Goal: Task Accomplishment & Management: Complete application form

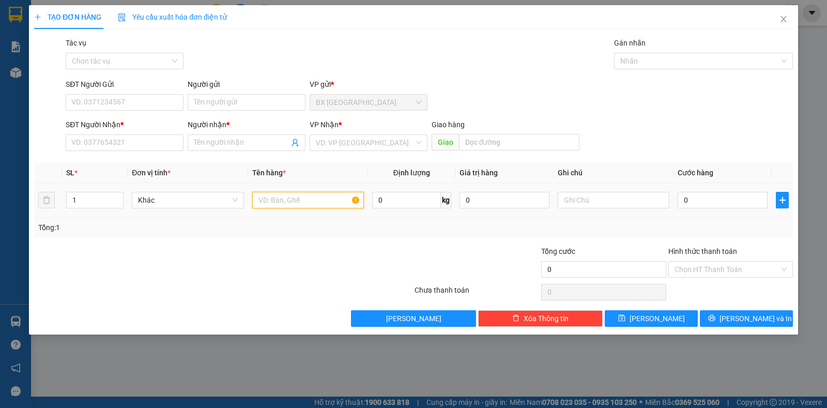
click at [293, 194] on input "text" at bounding box center [308, 200] width 112 height 17
click at [334, 139] on input "search" at bounding box center [365, 143] width 98 height 16
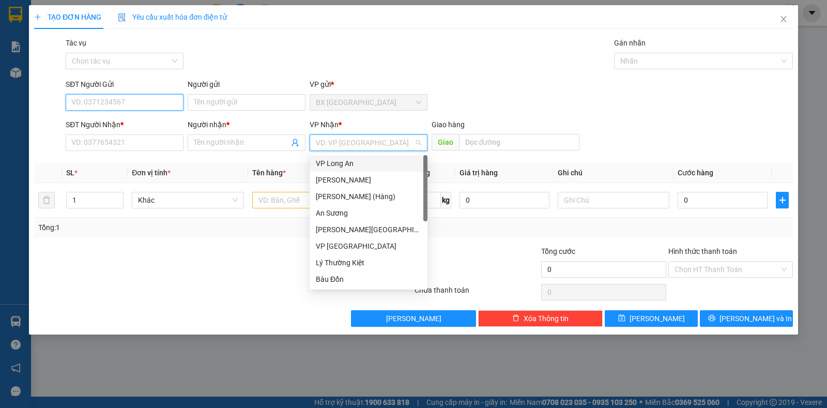
click at [145, 103] on input "SĐT Người Gửi" at bounding box center [125, 102] width 118 height 17
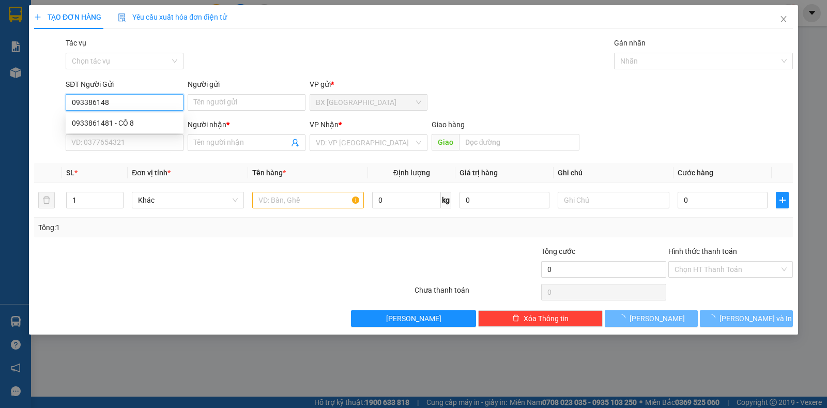
type input "0933861481"
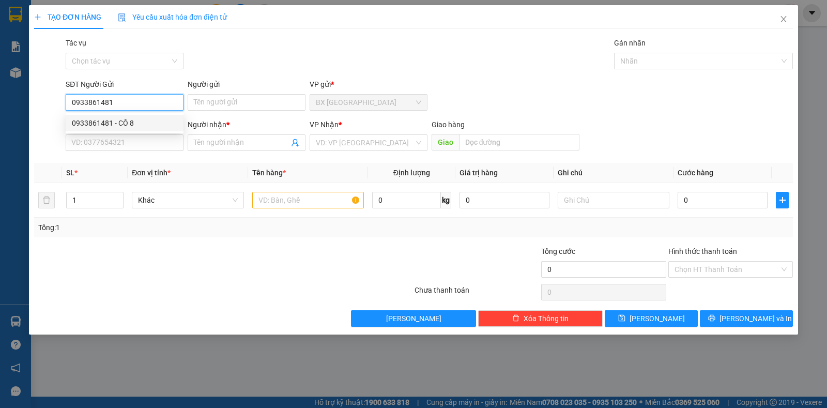
click at [98, 129] on div "0933861481 - CÔ 8" at bounding box center [125, 123] width 118 height 17
type input "CÔ 8"
type input "0933861481"
type input "CÔ 8"
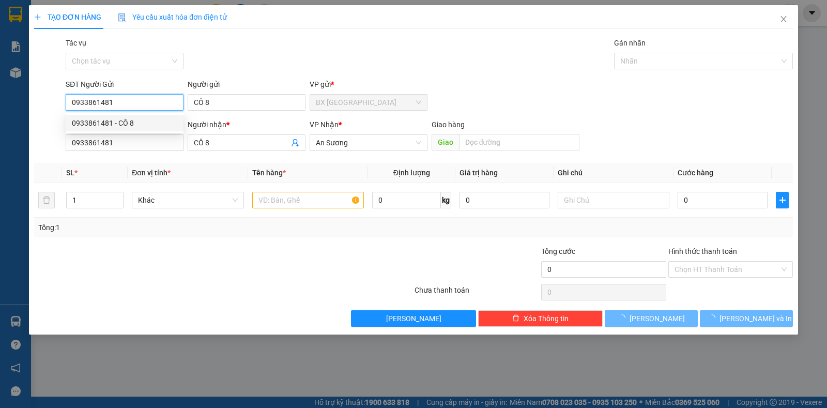
type input "40.000"
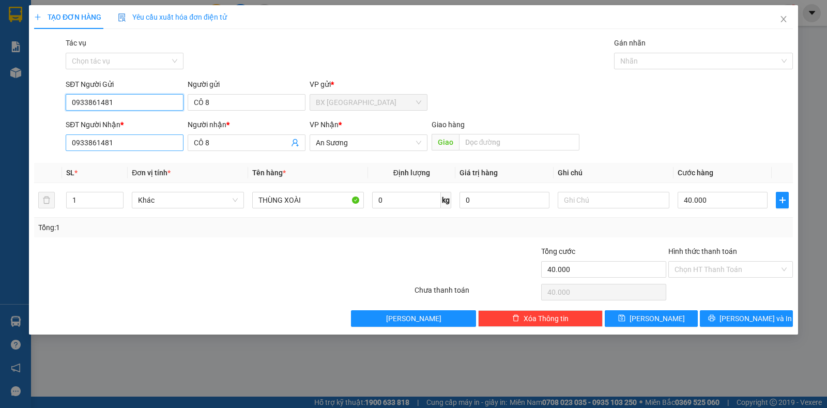
type input "0933861481"
click at [140, 142] on input "0933861481" at bounding box center [125, 142] width 118 height 17
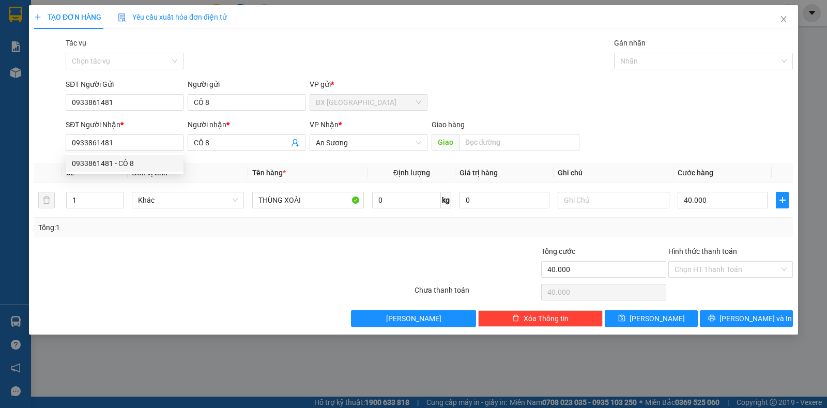
click at [172, 274] on div at bounding box center [160, 264] width 254 height 36
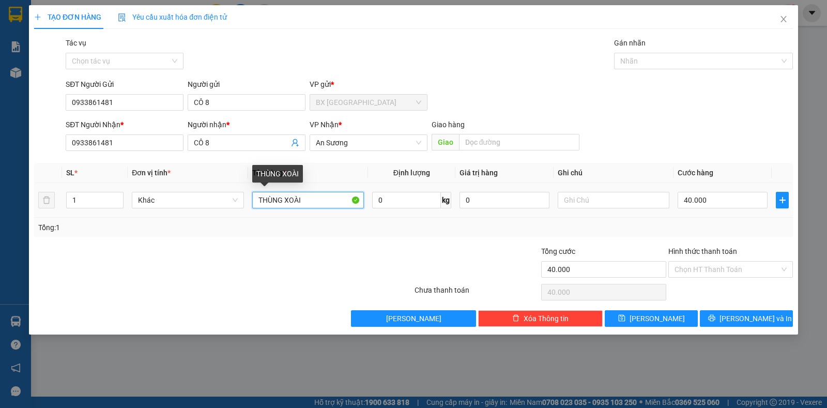
click at [304, 200] on input "THÙNG XOÀI" at bounding box center [308, 200] width 112 height 17
type input "T"
type input "túi đồ"
type input "3"
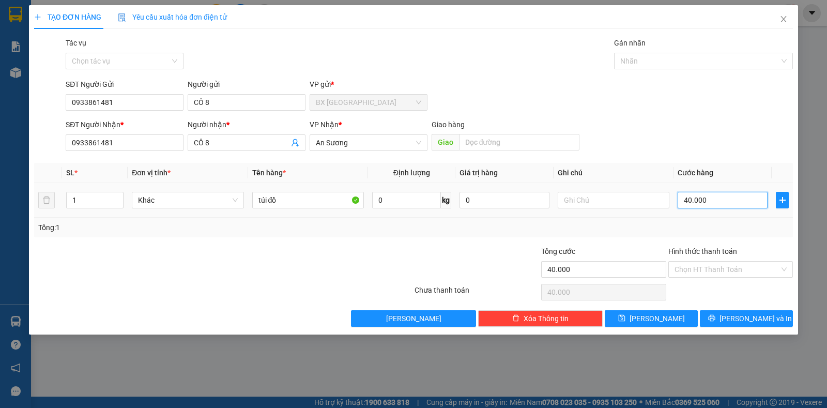
type input "3"
type input "30"
type input "30.000"
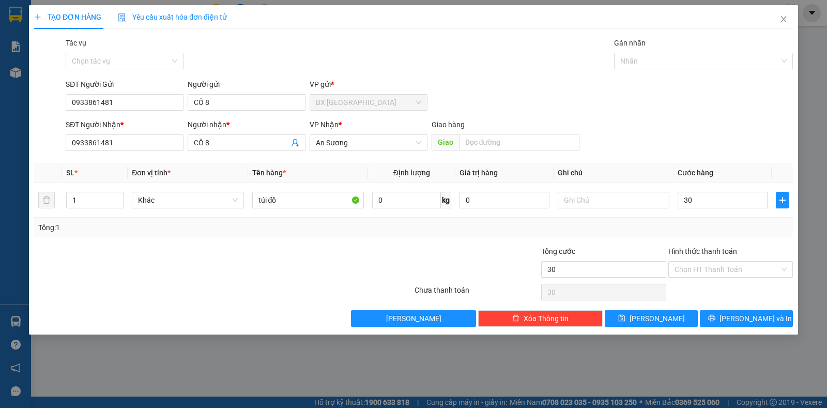
type input "30.000"
click at [689, 260] on div "Hình thức thanh toán" at bounding box center [731, 254] width 125 height 16
click at [693, 266] on input "Hình thức thanh toán" at bounding box center [727, 270] width 105 height 16
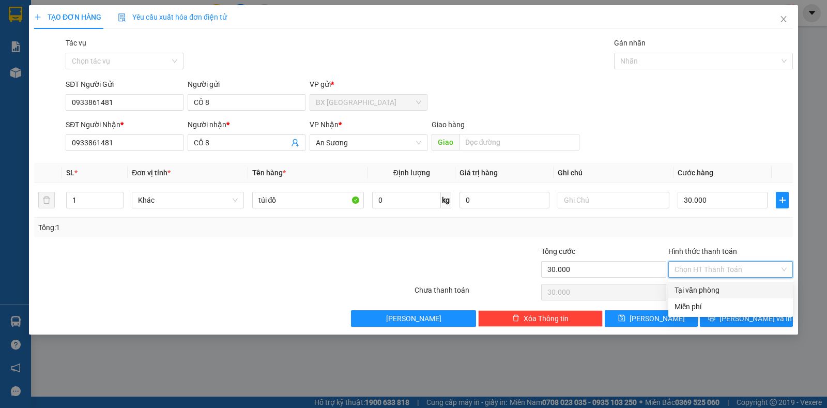
click at [719, 286] on div "Tại văn phòng" at bounding box center [731, 289] width 112 height 11
type input "0"
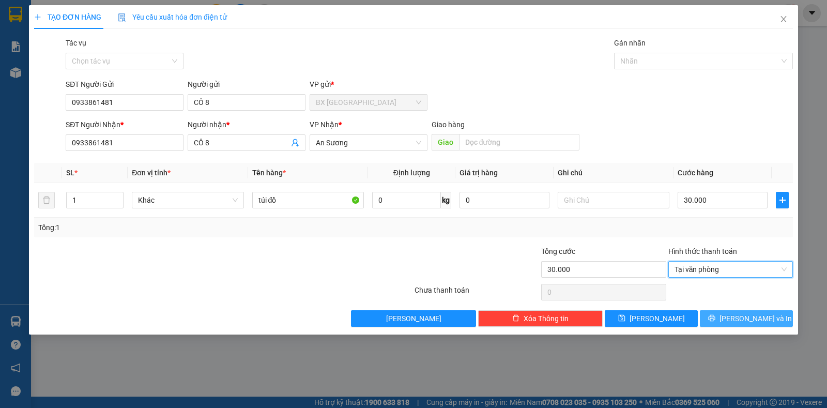
click at [726, 323] on button "[PERSON_NAME] và In" at bounding box center [746, 318] width 93 height 17
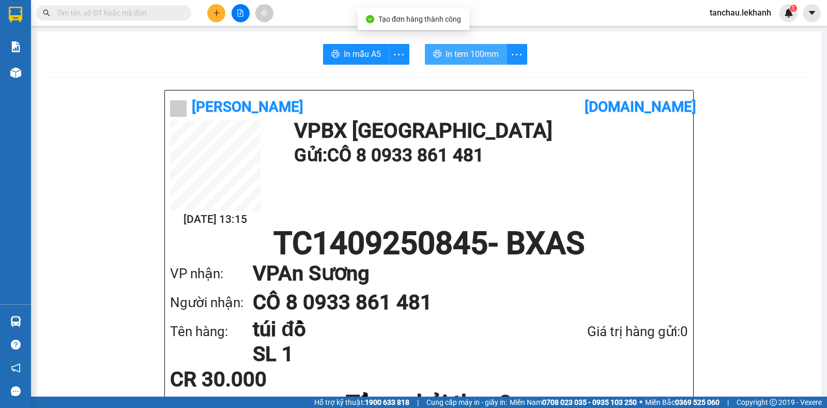
click at [462, 45] on button "In tem 100mm" at bounding box center [466, 54] width 82 height 21
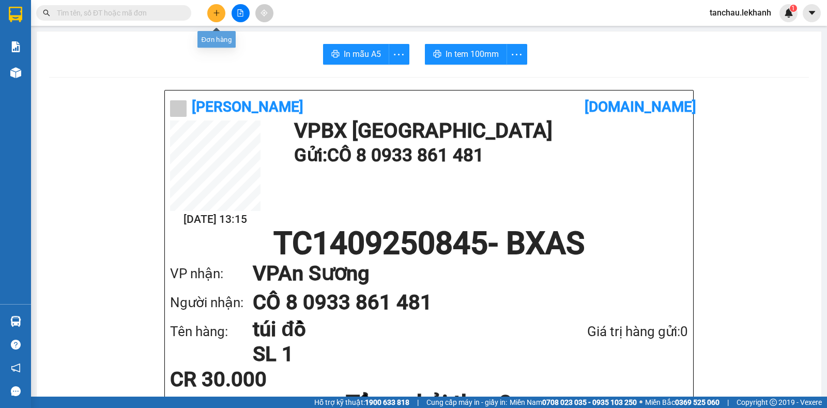
click at [218, 16] on icon "plus" at bounding box center [216, 12] width 7 height 7
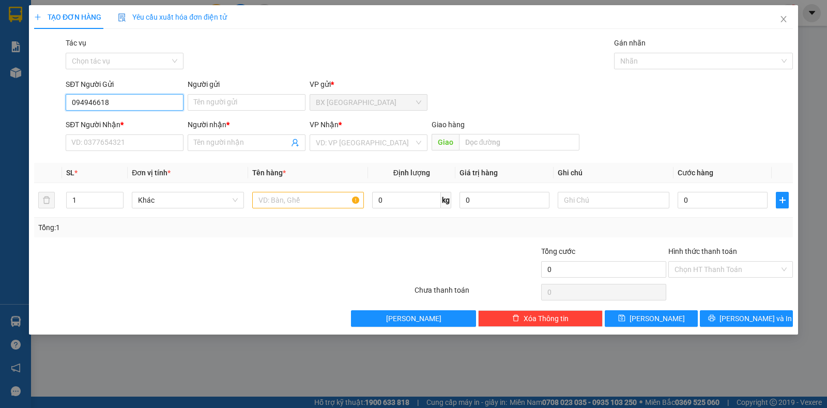
type input "0949466187"
click at [125, 126] on div "0949466187 - YẾN" at bounding box center [124, 122] width 105 height 11
type input "YẾN"
type input "0937999313"
type input "DŨNG"
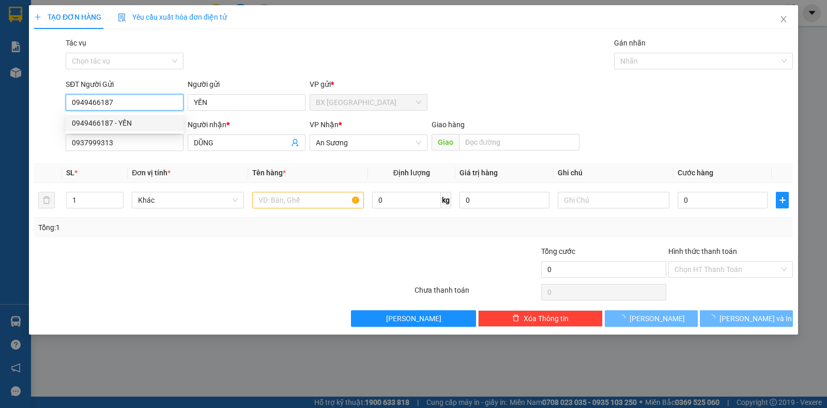
type input "30.000"
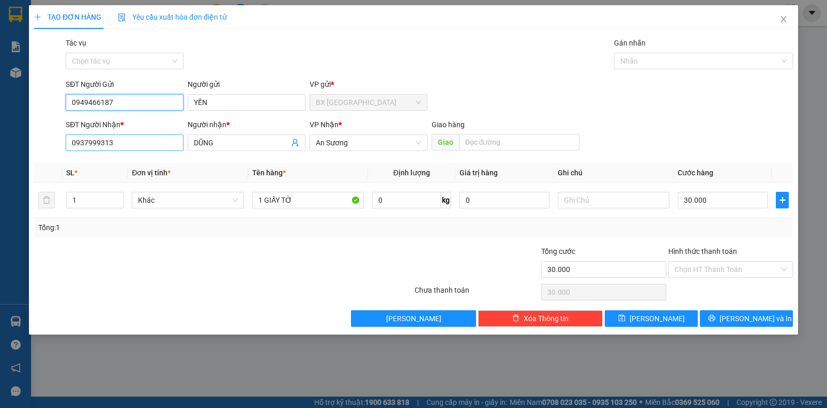
type input "0949466187"
drag, startPoint x: 143, startPoint y: 140, endPoint x: 0, endPoint y: 175, distance: 147.3
click at [0, 175] on div "TẠO ĐƠN HÀNG Yêu cầu xuất hóa đơn điện tử Transit Pickup Surcharge Ids Transit …" at bounding box center [413, 204] width 827 height 408
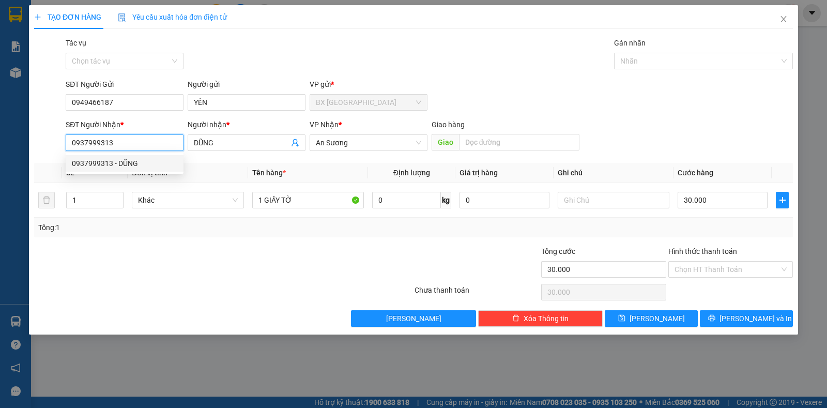
click at [163, 144] on input "0937999313" at bounding box center [125, 142] width 118 height 17
drag, startPoint x: 148, startPoint y: 142, endPoint x: 1, endPoint y: 200, distance: 158.3
click at [0, 201] on div "TẠO ĐƠN HÀNG Yêu cầu xuất hóa đơn điện tử Transit Pickup Surcharge Ids Transit …" at bounding box center [413, 204] width 827 height 408
type input "0385212094"
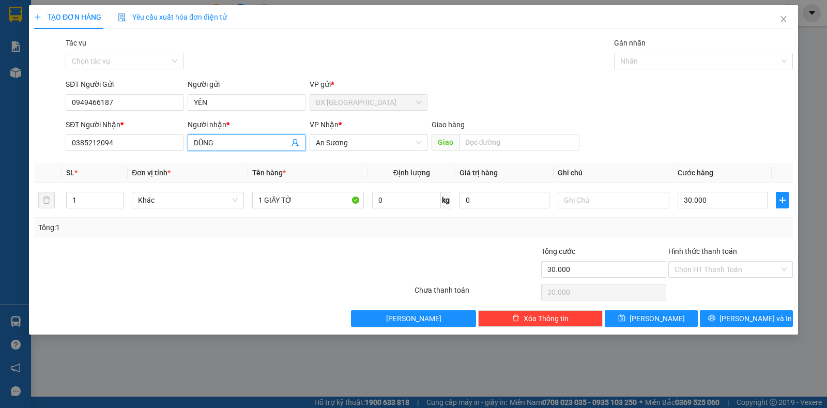
drag, startPoint x: 216, startPoint y: 144, endPoint x: 113, endPoint y: 154, distance: 102.8
click at [115, 154] on div "SĐT Người Nhận * 0385212094 0385212094 Người nhận * DŨNG VP Nhận * An Sương Gia…" at bounding box center [430, 137] width 732 height 36
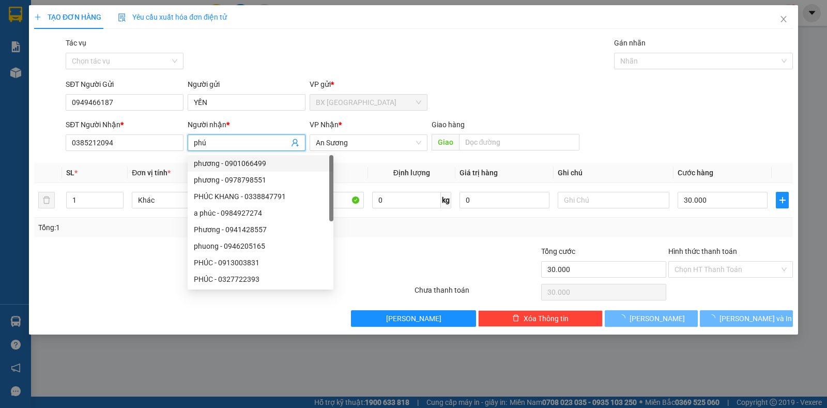
type input "phú"
click at [405, 250] on div at bounding box center [350, 264] width 127 height 36
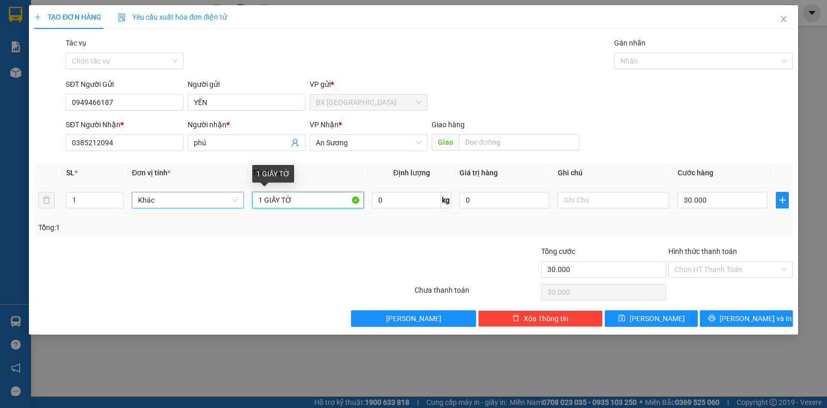
drag, startPoint x: 331, startPoint y: 203, endPoint x: 138, endPoint y: 201, distance: 193.9
click at [110, 203] on tr "1 Khác 1 GIẤY TỜ 0 kg 0 30.000" at bounding box center [413, 200] width 759 height 35
type input "hộp"
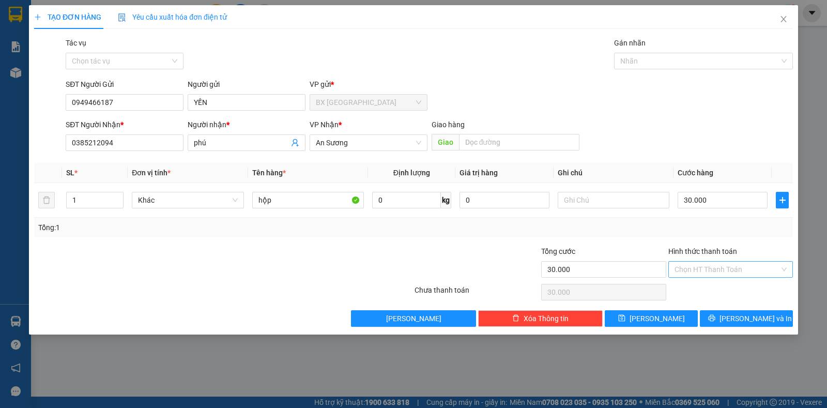
click at [721, 270] on input "Hình thức thanh toán" at bounding box center [727, 270] width 105 height 16
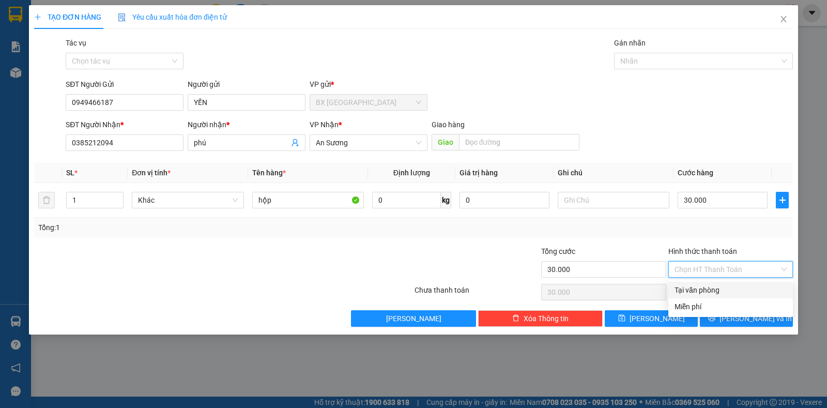
click at [719, 293] on div "Tại văn phòng" at bounding box center [731, 289] width 112 height 11
type input "0"
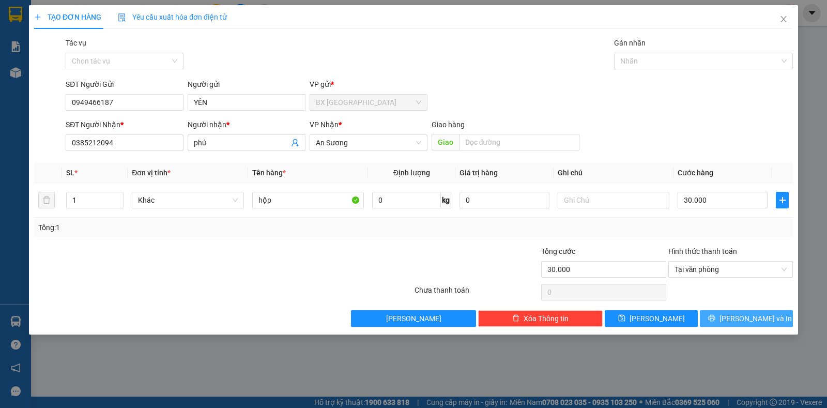
click at [756, 323] on span "[PERSON_NAME] và In" at bounding box center [756, 318] width 72 height 11
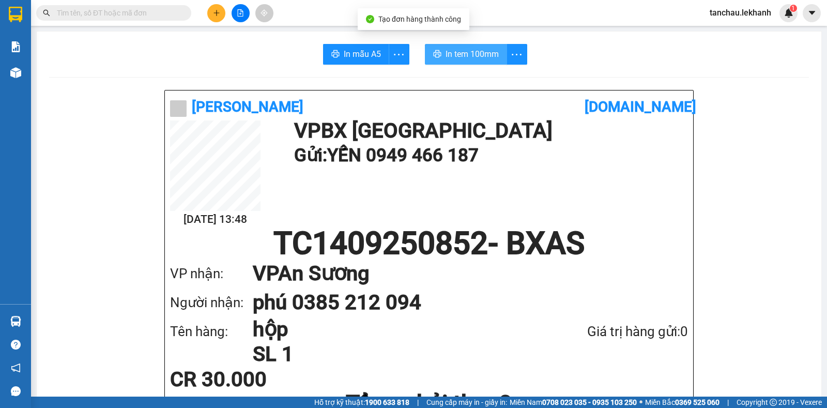
click at [459, 54] on span "In tem 100mm" at bounding box center [472, 54] width 53 height 13
click at [216, 9] on icon "plus" at bounding box center [216, 12] width 7 height 7
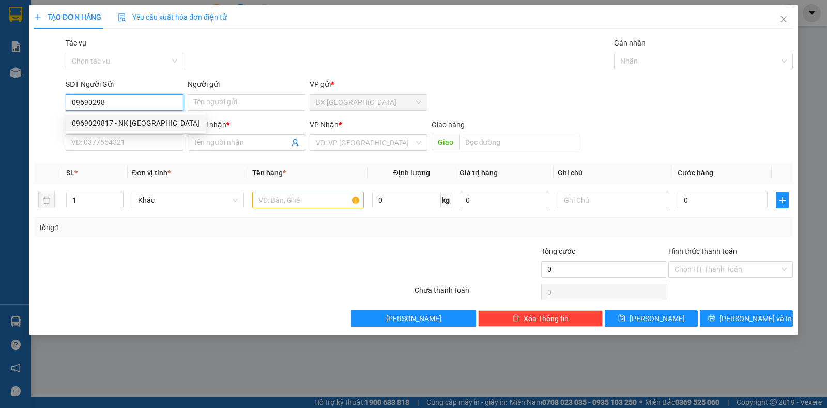
click at [136, 126] on div "0969029817 - NK [GEOGRAPHIC_DATA]" at bounding box center [136, 122] width 128 height 11
type input "0969029817"
type input "NK VIỆT ĐỨC"
type input "0868758712"
type input "LABO ANH THƯ"
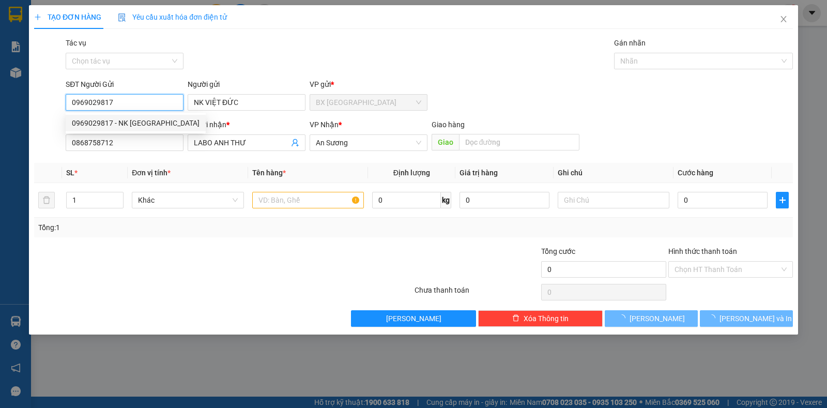
type input "30.000"
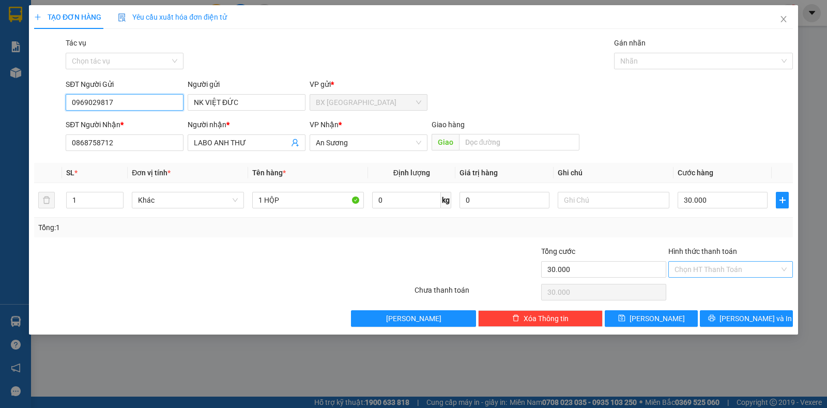
type input "0969029817"
click at [714, 269] on input "Hình thức thanh toán" at bounding box center [727, 270] width 105 height 16
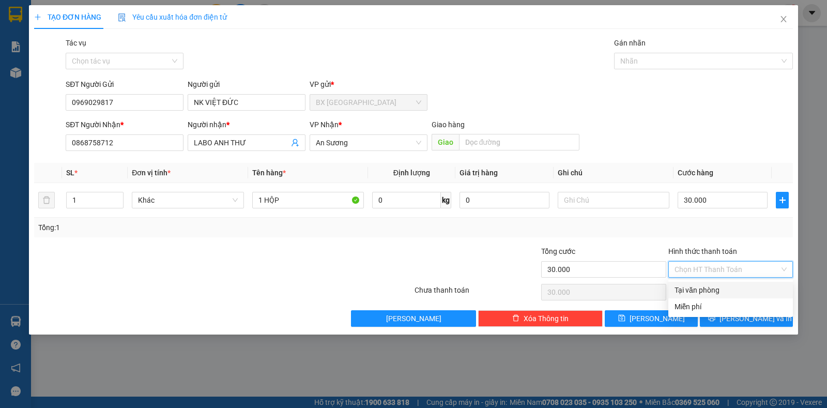
click at [718, 284] on div "Tại văn phòng" at bounding box center [731, 290] width 125 height 17
type input "0"
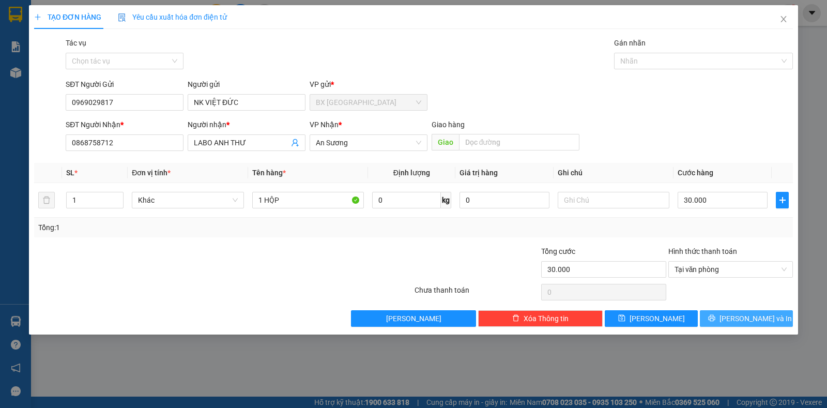
click at [716, 316] on icon "printer" at bounding box center [711, 317] width 7 height 7
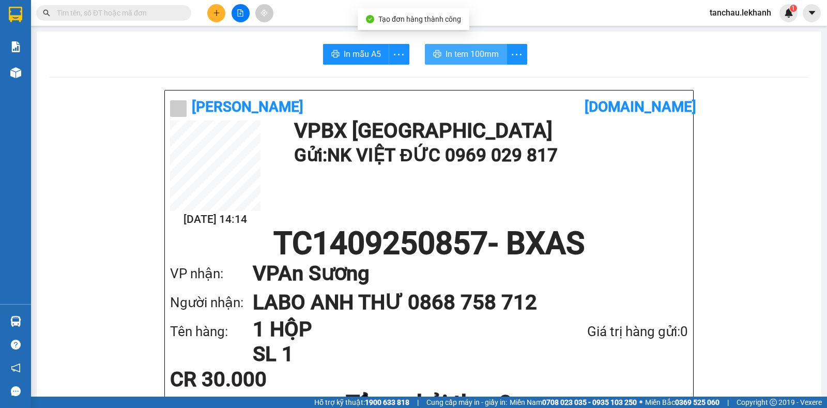
click at [481, 58] on span "In tem 100mm" at bounding box center [472, 54] width 53 height 13
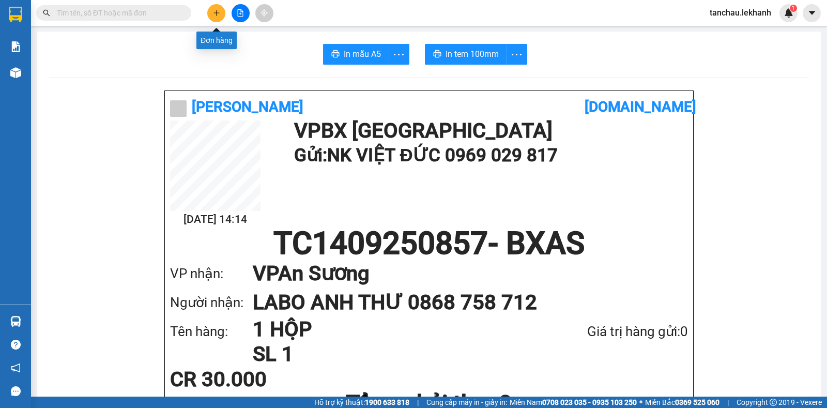
click at [221, 17] on button at bounding box center [216, 13] width 18 height 18
